Goal: Task Accomplishment & Management: Manage account settings

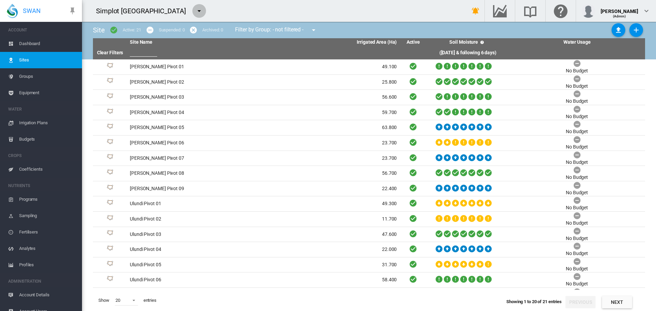
click at [195, 9] on md-icon "icon-menu-down" at bounding box center [199, 11] width 8 height 8
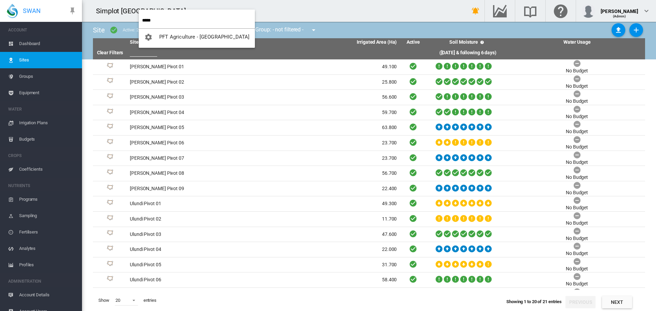
type input "*****"
click at [191, 36] on span "PFT Agriculture - [GEOGRAPHIC_DATA]" at bounding box center [204, 37] width 90 height 6
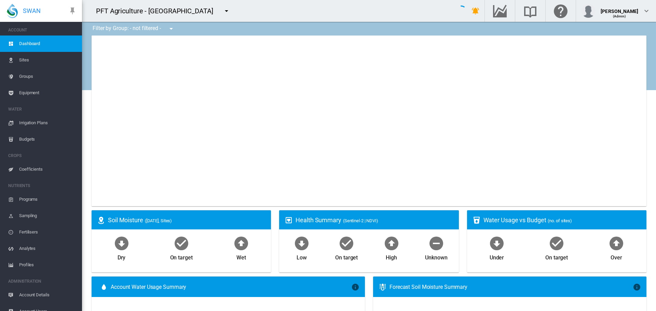
type input "**********"
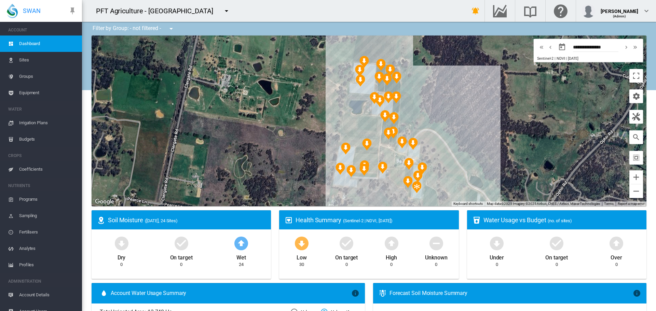
click at [42, 166] on span "Coefficients" at bounding box center [47, 169] width 57 height 16
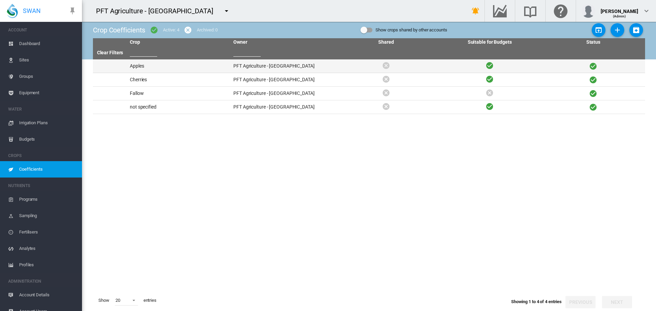
click at [155, 64] on td "Apples" at bounding box center [178, 65] width 103 height 13
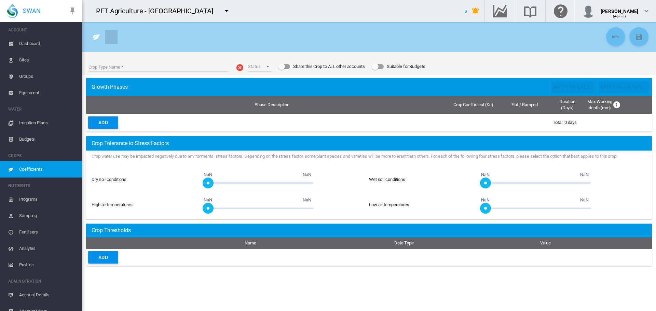
type input "******"
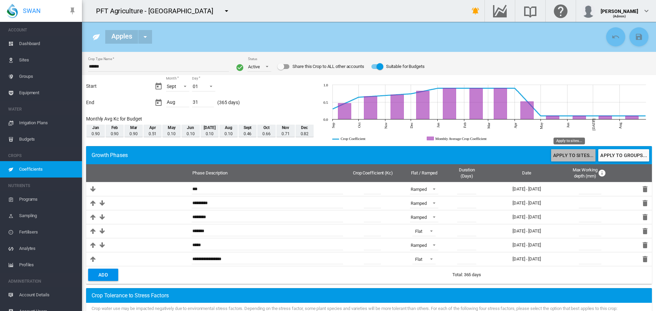
click at [437, 155] on button "Apply to sites..." at bounding box center [573, 155] width 44 height 12
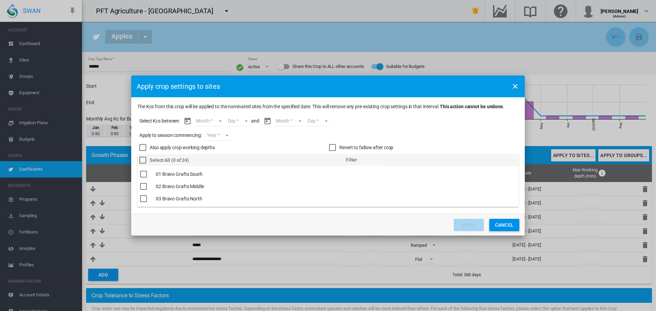
click at [222, 122] on md-select "Month Sept Oct Nov Dec Jan Feb Mar Apr May Jun [DATE] Aug" at bounding box center [209, 121] width 29 height 10
click at [219, 125] on md-option "Sept" at bounding box center [214, 121] width 46 height 16
click at [243, 120] on md-select "Day 01 02 03 04 05 06 07 08 09 10 11 12 13 14 15 16 17 18 19 20 21 22 23 24 25 …" at bounding box center [233, 121] width 24 height 10
click at [243, 120] on md-option "01" at bounding box center [240, 121] width 46 height 16
click at [275, 117] on md-select "Month Sept Oct Nov Dec Jan Feb Mar Apr May Jun [DATE] Aug" at bounding box center [283, 121] width 29 height 10
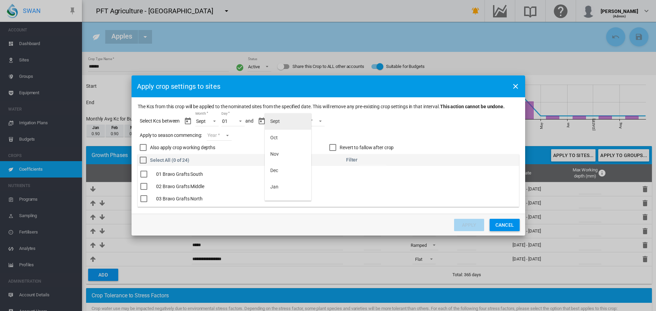
scroll to position [109, 0]
click at [228, 132] on md-backdrop at bounding box center [328, 155] width 656 height 311
click at [226, 135] on md-select "Year [DATE] [CREDIT_CARD_NUMBER]" at bounding box center [219, 135] width 25 height 10
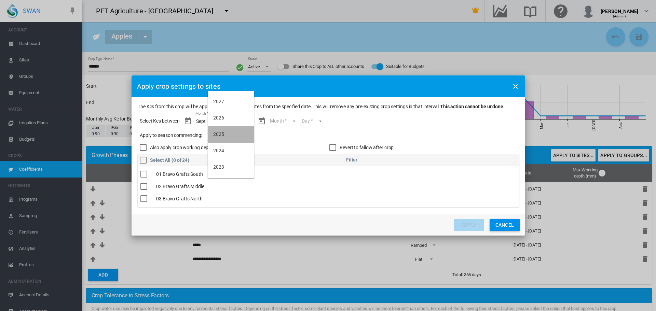
click at [226, 135] on md-option "2025" at bounding box center [231, 134] width 46 height 16
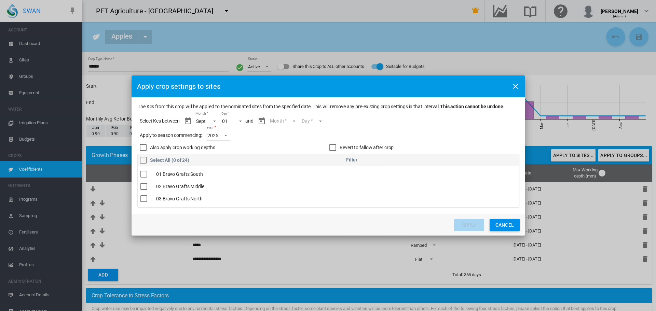
click at [285, 121] on md-select "Month" at bounding box center [283, 121] width 29 height 10
click at [289, 192] on md-option "Aug" at bounding box center [288, 192] width 46 height 16
click at [310, 119] on md-select "Day 01 02 03 04 05 06 07 08 09 10 11 12 13 14 15 16 17 18 19 20 21 22 23 24 25 …" at bounding box center [307, 121] width 24 height 10
click at [314, 195] on md-option "31" at bounding box center [314, 192] width 46 height 16
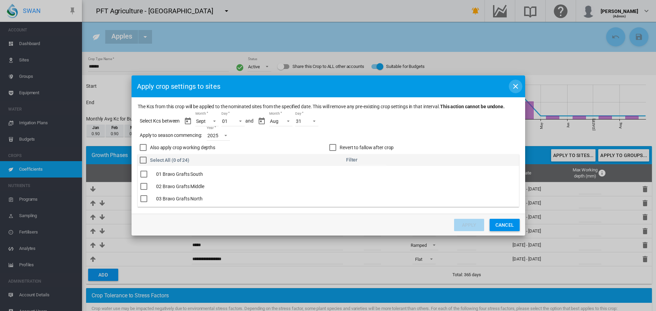
click at [437, 86] on md-icon "icon-close" at bounding box center [515, 86] width 8 height 8
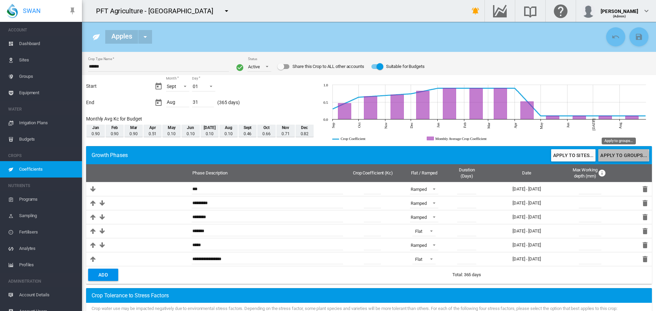
click at [437, 156] on button "Apply to groups..." at bounding box center [623, 155] width 51 height 12
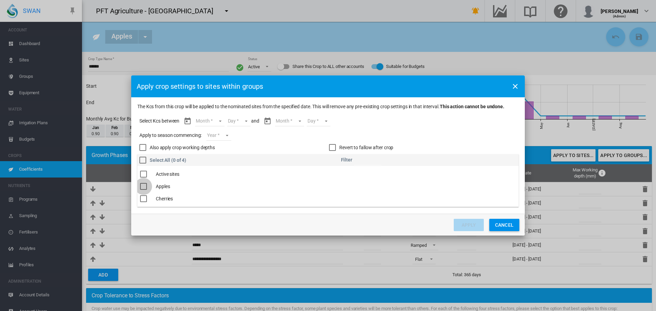
click at [146, 184] on div "The Kcs ..." at bounding box center [143, 186] width 7 height 7
click at [211, 114] on div "Month Month Sept Oct Nov Dec Jan Feb Mar Apr May Jun [DATE] Aug * Day Day *" at bounding box center [217, 121] width 68 height 17
click at [211, 119] on md-select "Month Sept Oct Nov Dec Jan Feb Mar Apr May Jun [DATE] Aug" at bounding box center [209, 121] width 29 height 10
click at [217, 123] on md-option "Sept" at bounding box center [214, 121] width 46 height 16
click at [240, 120] on md-select "Day 01 02 03 04 05 06 07 08 09 10 11 12 13 14 15 16 17 18 19 20 21 22 23 24 25 …" at bounding box center [233, 121] width 24 height 10
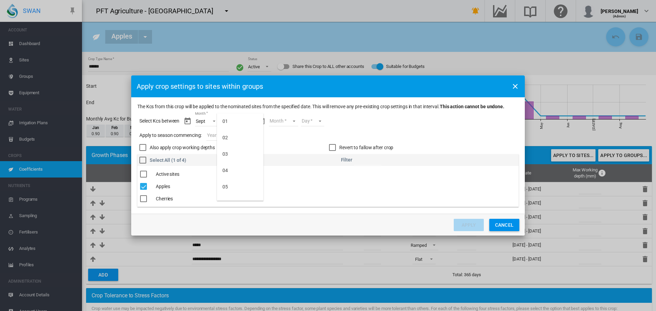
scroll to position [404, 0]
drag, startPoint x: 246, startPoint y: 194, endPoint x: 246, endPoint y: 187, distance: 7.2
click at [246, 193] on md-option "30" at bounding box center [240, 192] width 46 height 16
click at [278, 125] on md-select "Month Sept Oct Nov Dec Jan Feb Mar Apr May Jun [DATE] Aug" at bounding box center [283, 121] width 29 height 10
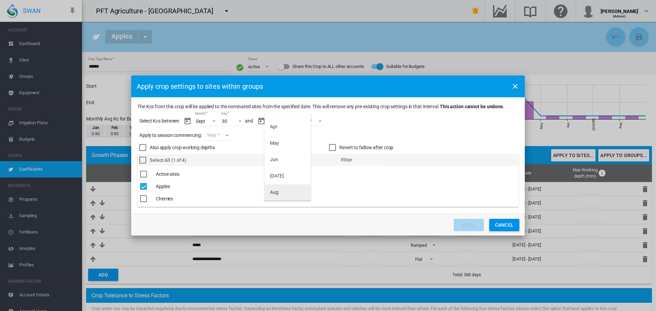
click at [288, 189] on md-option "Aug" at bounding box center [287, 192] width 46 height 16
click at [314, 118] on md-select "Day 01 02 03 04 05 06 07 08 09 10 11 12 13 14 15 16 17 18 19 20 21 22 23 24 25 …" at bounding box center [307, 121] width 24 height 10
drag, startPoint x: 311, startPoint y: 195, endPoint x: 267, endPoint y: 169, distance: 51.6
click at [311, 195] on md-option "31" at bounding box center [313, 192] width 46 height 16
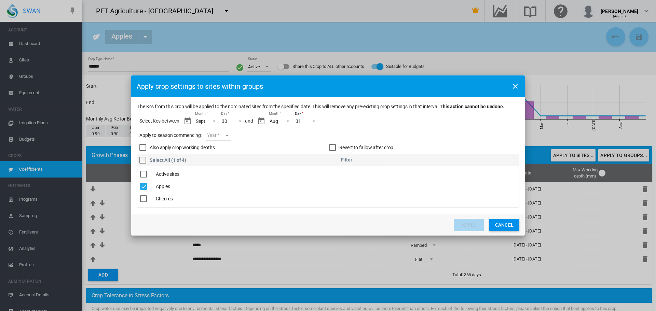
click at [229, 137] on md-select "Year [DATE] [CREDIT_CARD_NUMBER]" at bounding box center [218, 135] width 25 height 10
click at [228, 137] on md-option "2025" at bounding box center [230, 134] width 46 height 16
click at [437, 215] on button "Apply" at bounding box center [469, 225] width 30 height 12
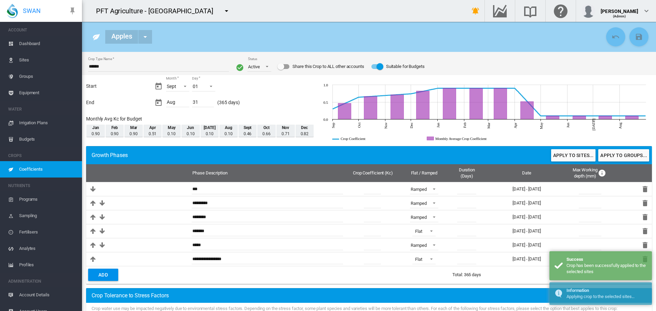
click at [64, 168] on span "Coefficients" at bounding box center [47, 169] width 57 height 16
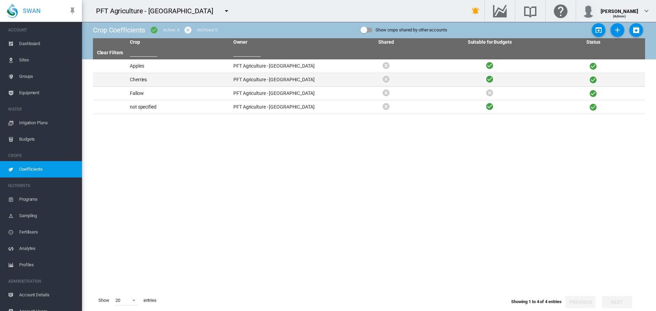
click at [151, 78] on td "Cherries" at bounding box center [178, 79] width 103 height 13
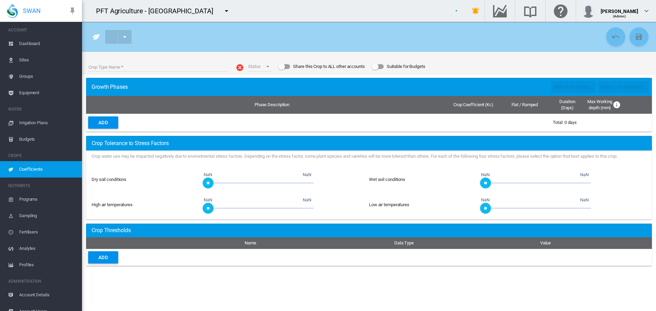
type input "********"
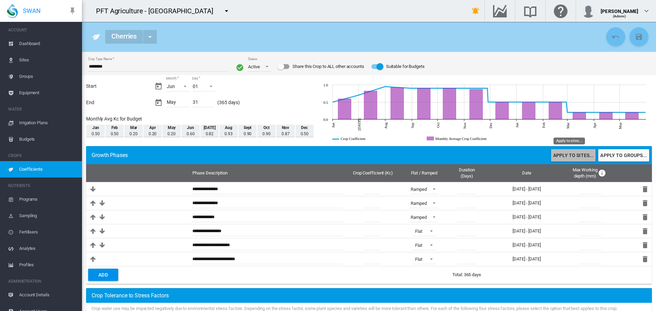
click at [437, 155] on button "Apply to sites..." at bounding box center [573, 155] width 44 height 12
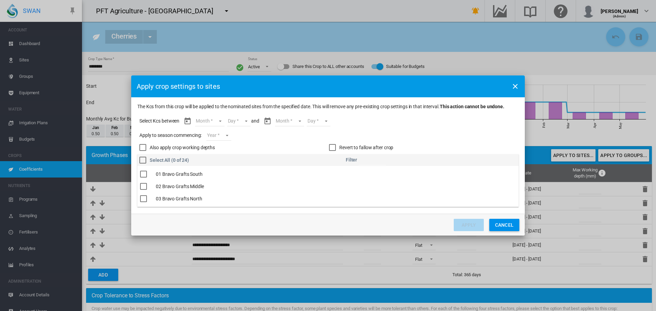
click at [213, 124] on md-select "Month Jun [DATE] Aug Sept Oct Nov Dec Jan Feb Mar Apr May" at bounding box center [209, 121] width 29 height 10
click at [221, 118] on md-option "Jun" at bounding box center [214, 121] width 46 height 16
click at [237, 123] on md-select "Day 01 02 03 04 05 06 07 08 09 10 11 12 13 14 15 16 17 18 19 20 21 22 23 24 25 …" at bounding box center [233, 121] width 24 height 10
click at [437, 84] on md-backdrop at bounding box center [328, 155] width 656 height 311
click at [437, 84] on md-icon "icon-close" at bounding box center [515, 86] width 8 height 8
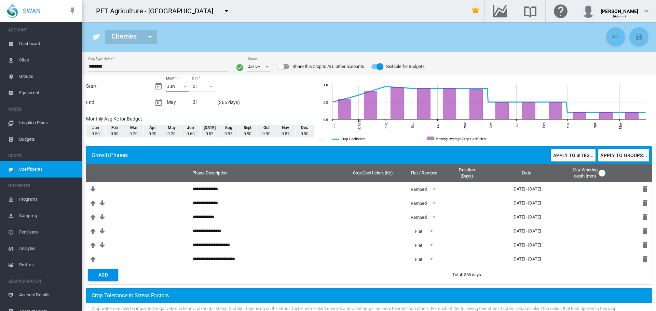
click at [183, 91] on md-select-value "Jun" at bounding box center [177, 86] width 23 height 10
click at [193, 74] on md-option "Sept" at bounding box center [184, 73] width 46 height 16
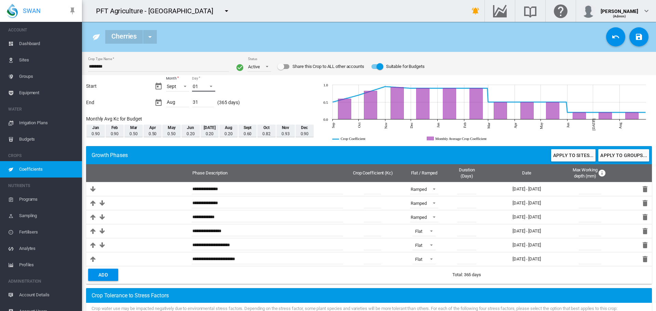
click at [206, 85] on span "Day: 01" at bounding box center [209, 86] width 8 height 6
click at [309, 99] on md-backdrop at bounding box center [328, 155] width 656 height 311
click at [437, 39] on md-icon "icon-content-save" at bounding box center [639, 37] width 8 height 8
click at [437, 156] on button "Apply to groups..." at bounding box center [623, 155] width 51 height 12
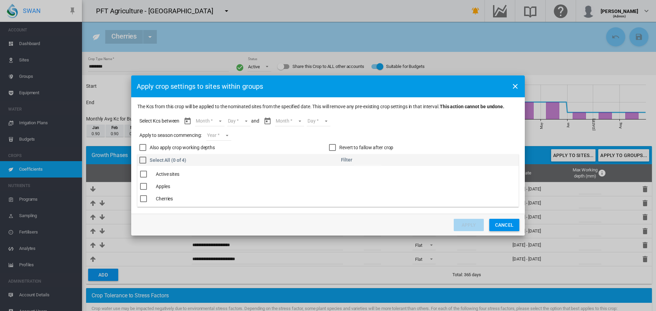
click at [147, 199] on div "The Kcs ..." at bounding box center [143, 198] width 7 height 7
click at [215, 123] on md-select "Month Sept Oct Nov Dec Jan Feb Mar Apr May Jun [DATE] Aug" at bounding box center [209, 121] width 29 height 10
click at [215, 123] on md-option "Sept" at bounding box center [214, 121] width 46 height 16
click at [228, 123] on md-select "Day 01 02 03 04 05 06 07 08 09 10 11 12 13 14 15 16 17 18 19 20 21 22 23 24 25 …" at bounding box center [233, 121] width 24 height 10
click at [228, 123] on md-option "01" at bounding box center [240, 121] width 46 height 16
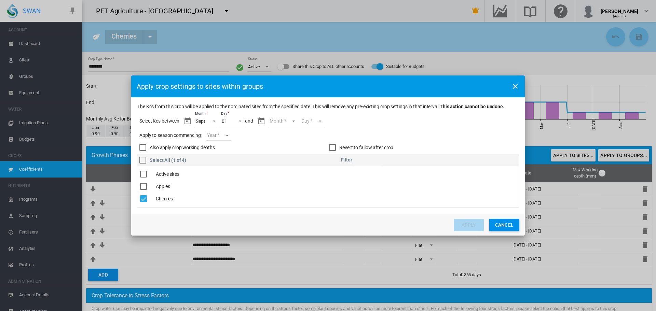
click at [224, 139] on md-select "Year [DATE] [CREDIT_CARD_NUMBER]" at bounding box center [218, 135] width 25 height 10
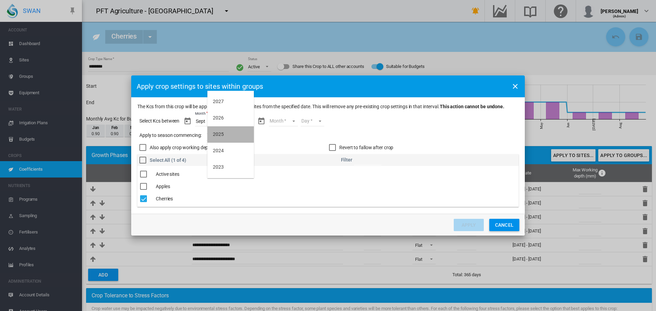
click at [224, 139] on md-option "2025" at bounding box center [230, 134] width 46 height 16
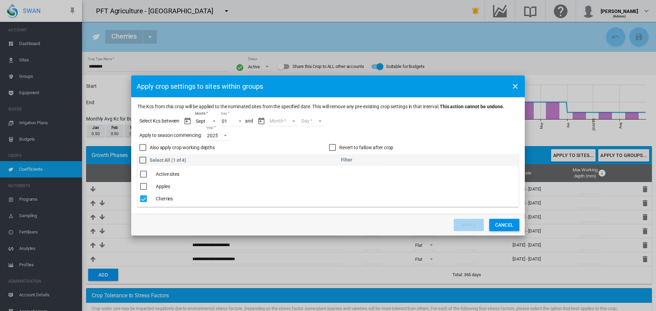
click at [278, 122] on md-select "Month Sept Oct Nov Dec Jan Feb Mar Apr May Jun [DATE] Aug" at bounding box center [283, 121] width 29 height 10
click at [291, 189] on md-option "Aug" at bounding box center [287, 192] width 46 height 16
click at [307, 124] on md-select "Day 01 02 03 04 05 06 07 08 09 10 11 12 13 14 15 16 17 18 19 20 21 22 23 24 25 …" at bounding box center [307, 121] width 24 height 10
click at [323, 190] on md-option "31" at bounding box center [313, 192] width 46 height 16
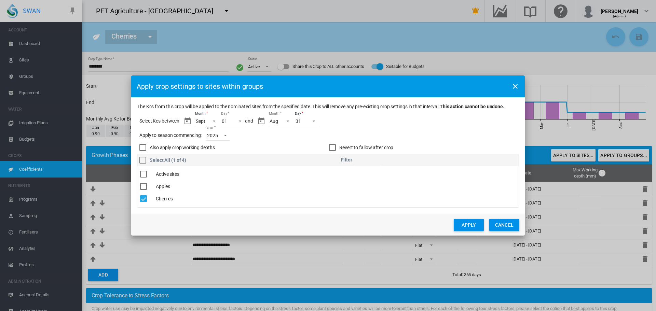
click at [437, 215] on button "Apply" at bounding box center [469, 225] width 30 height 12
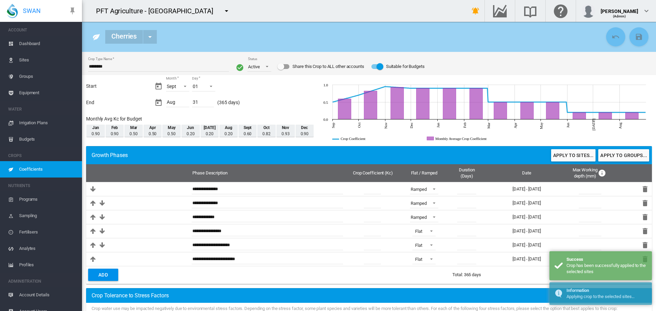
click at [18, 43] on link "Dashboard" at bounding box center [41, 44] width 82 height 16
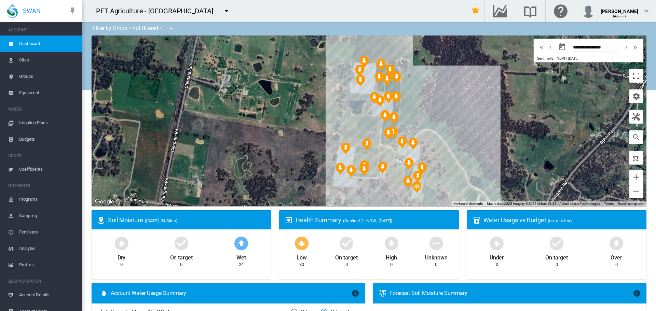
click at [25, 53] on span "Sites" at bounding box center [47, 60] width 57 height 16
